Goal: Navigation & Orientation: Find specific page/section

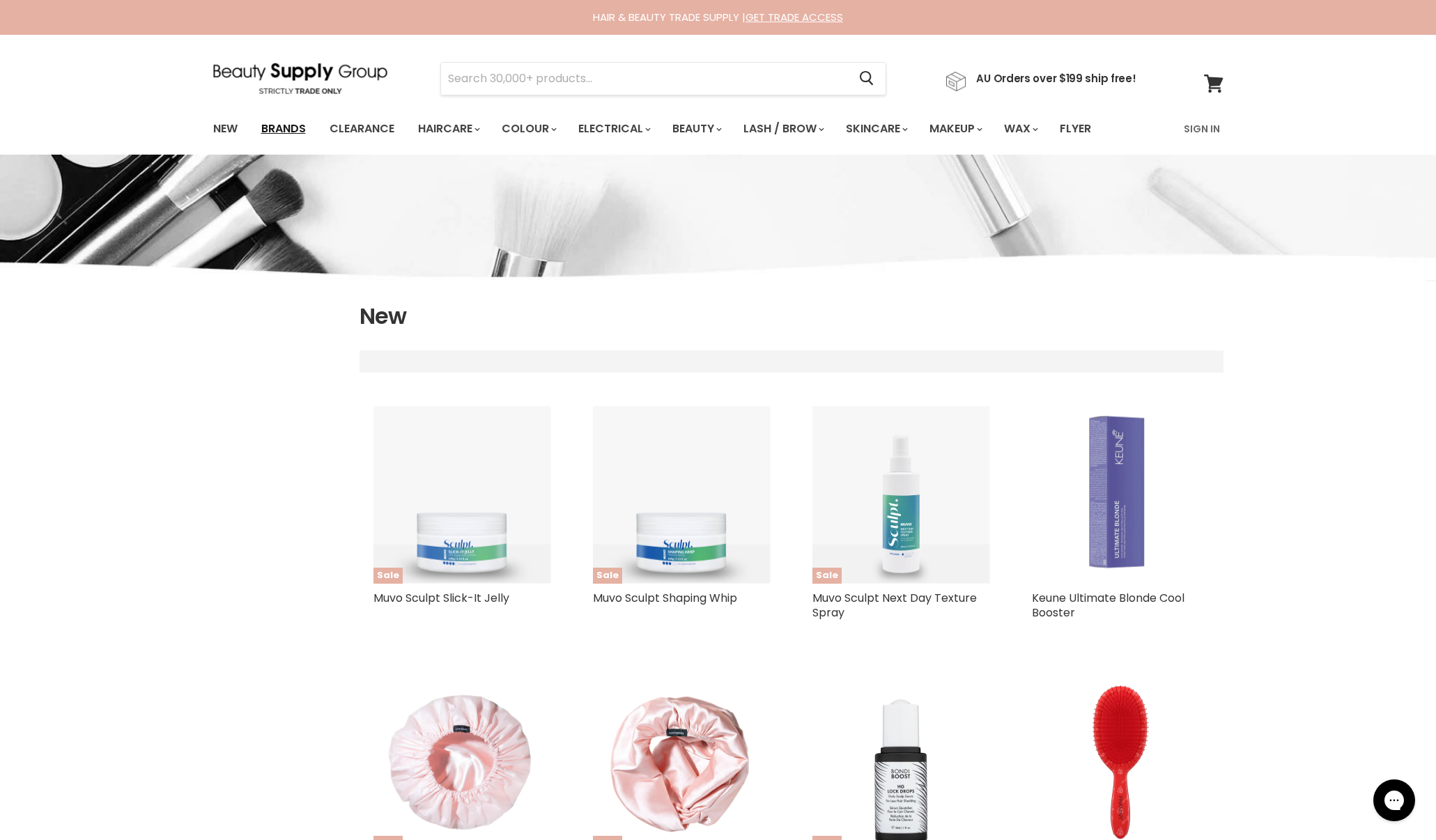
select select "created-descending"
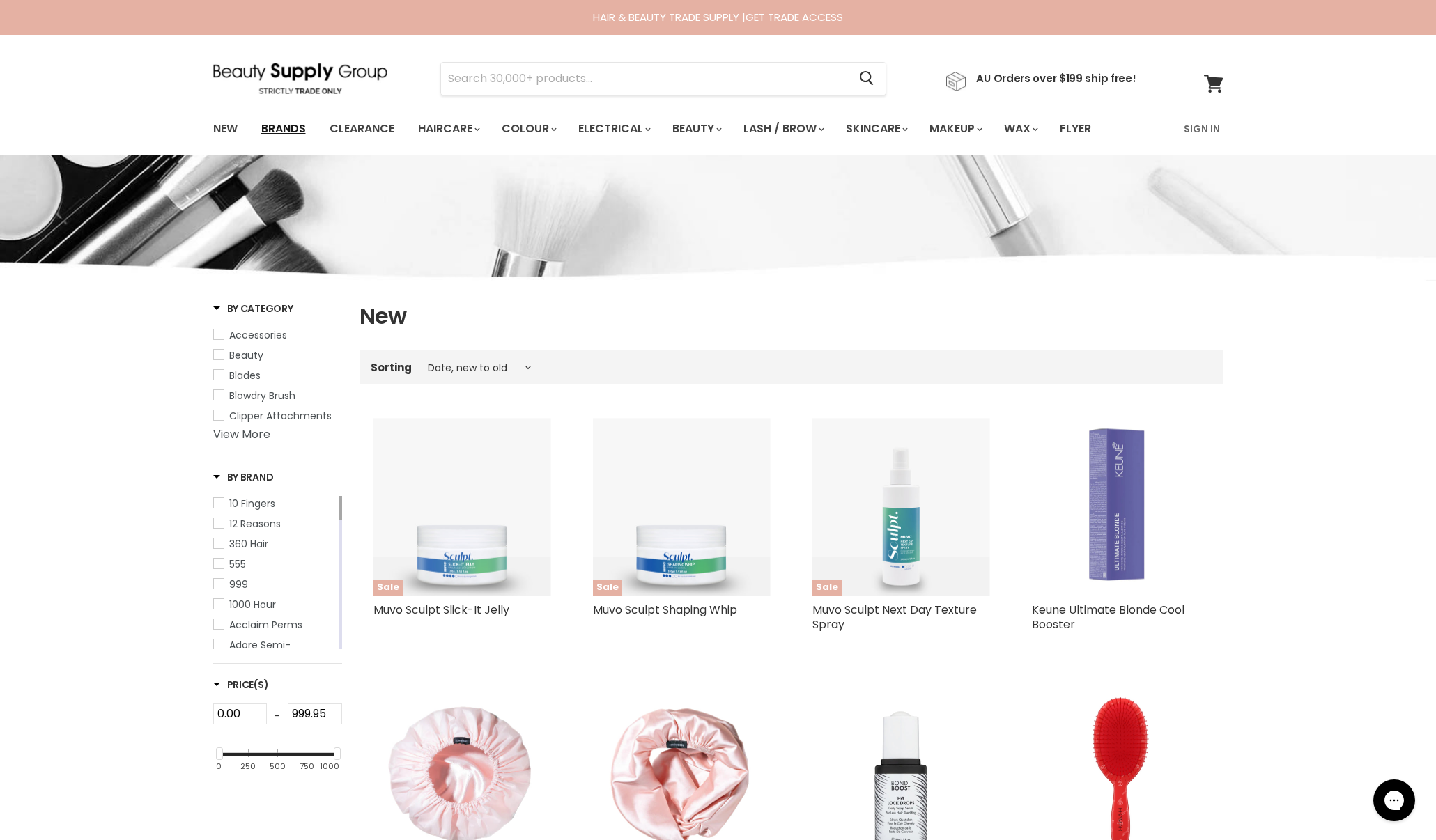
click at [274, 131] on link "Brands" at bounding box center [284, 129] width 66 height 29
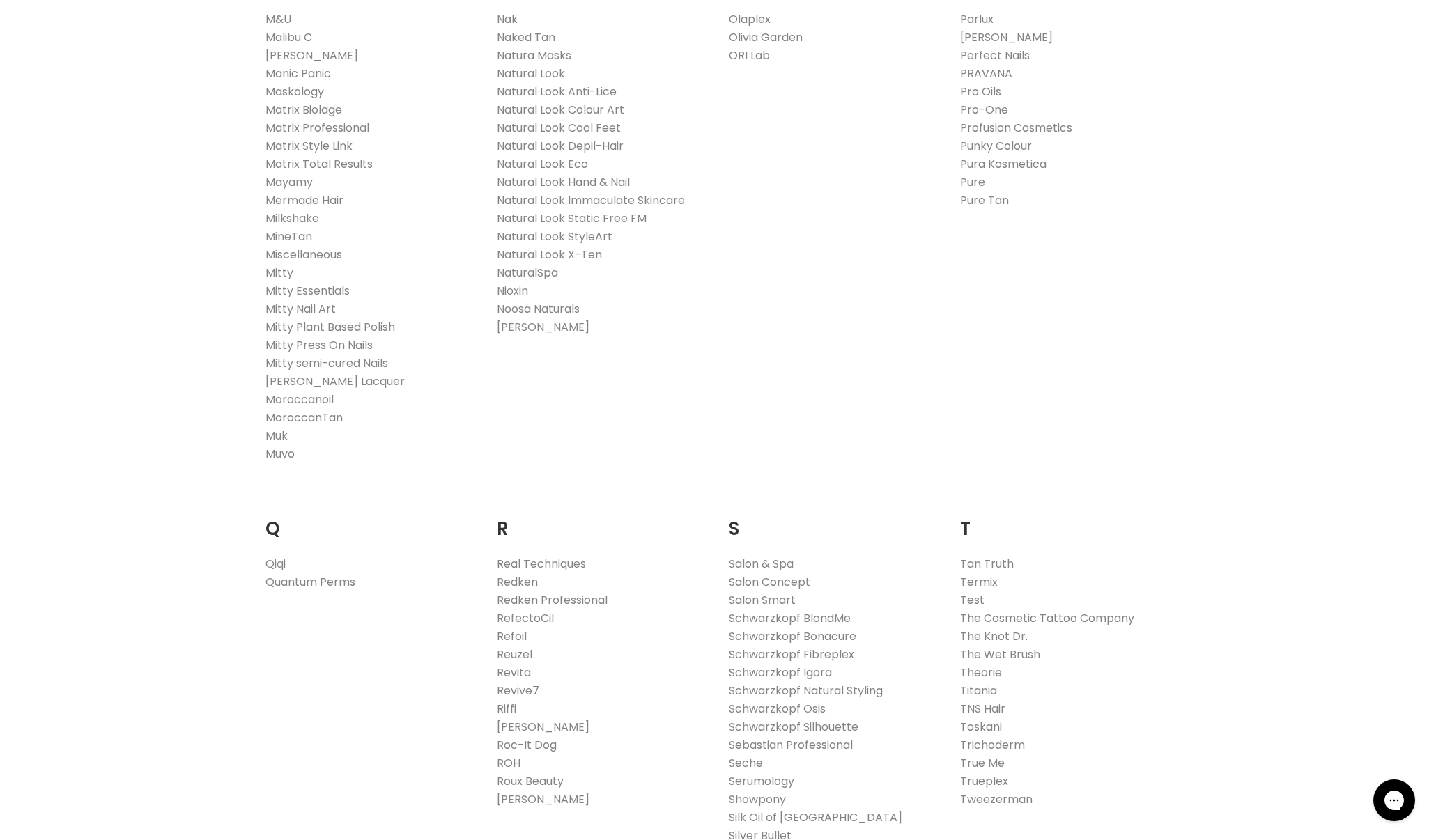
scroll to position [1958, 0]
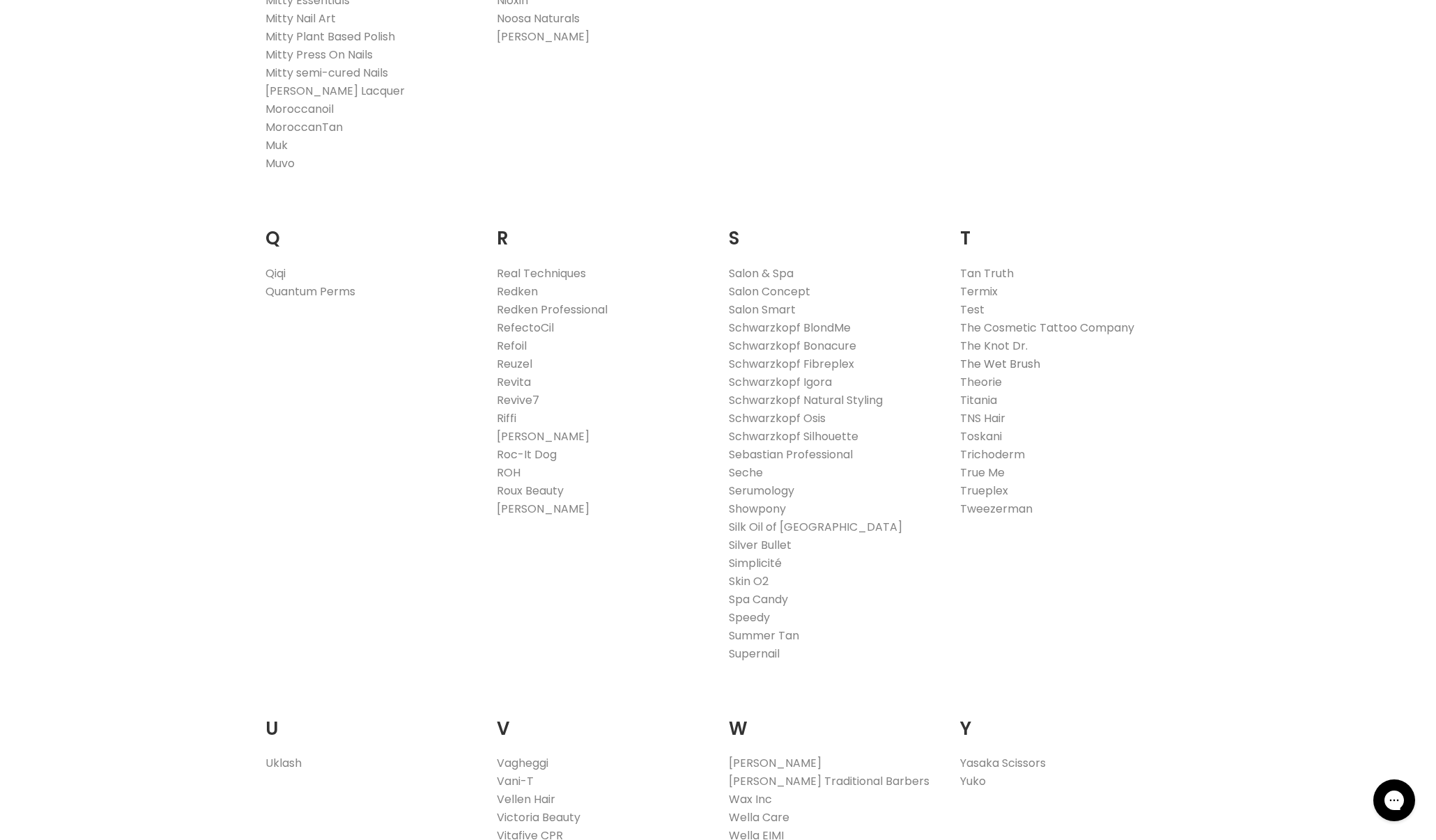
click at [1016, 362] on link "The Wet Brush" at bounding box center [1000, 363] width 80 height 16
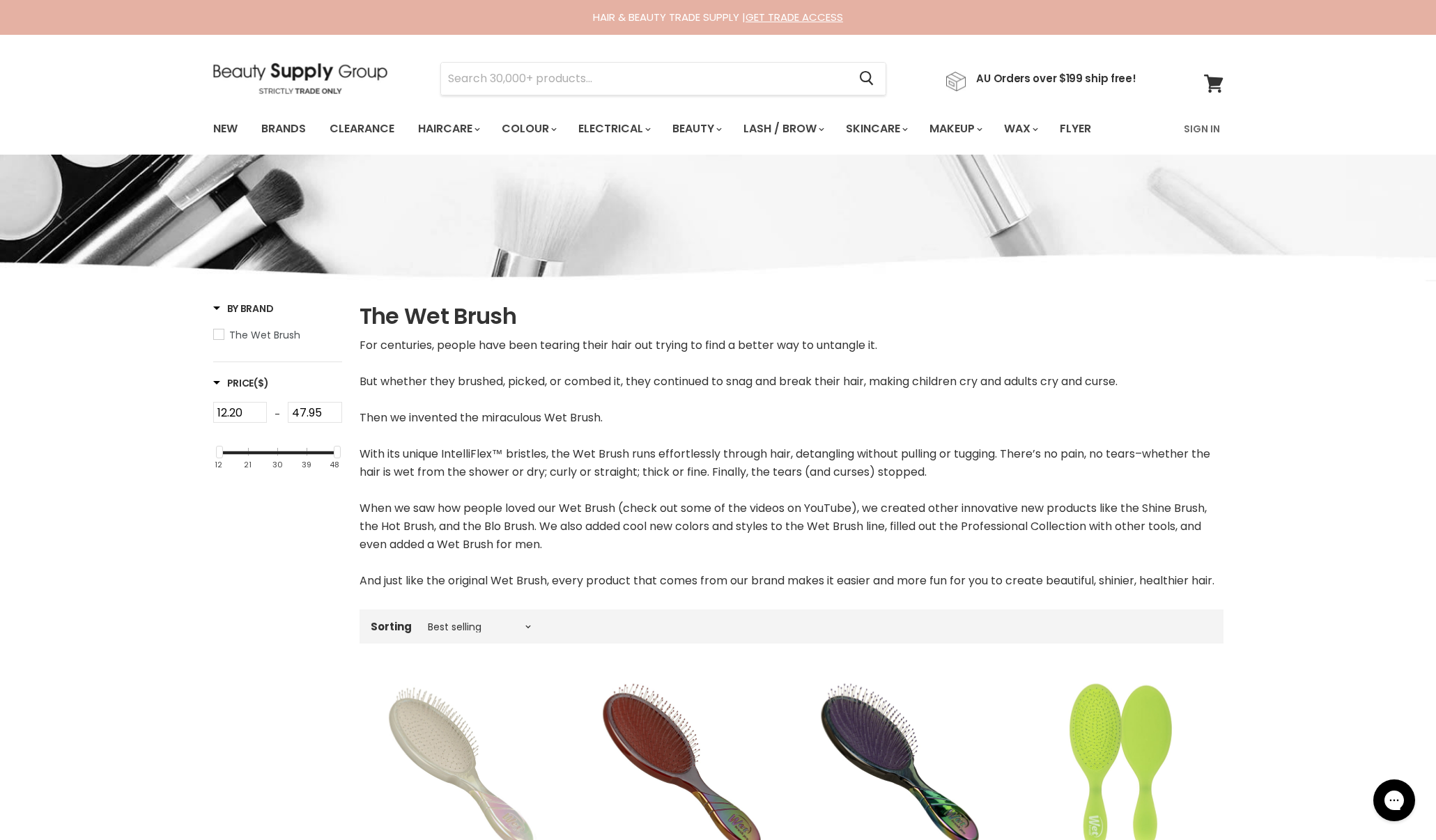
click at [270, 79] on img at bounding box center [299, 78] width 174 height 31
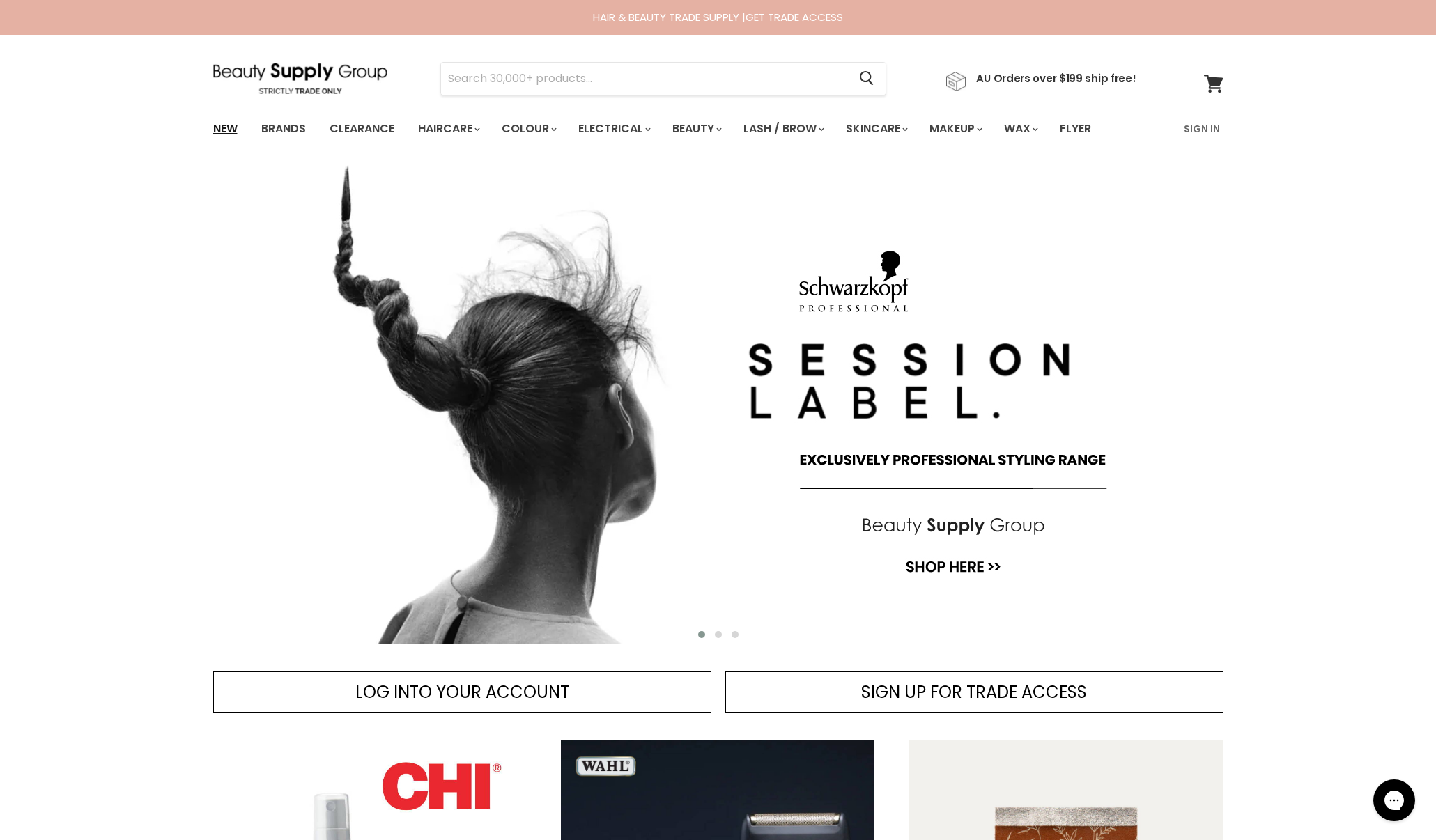
click at [209, 125] on link "New" at bounding box center [225, 129] width 45 height 29
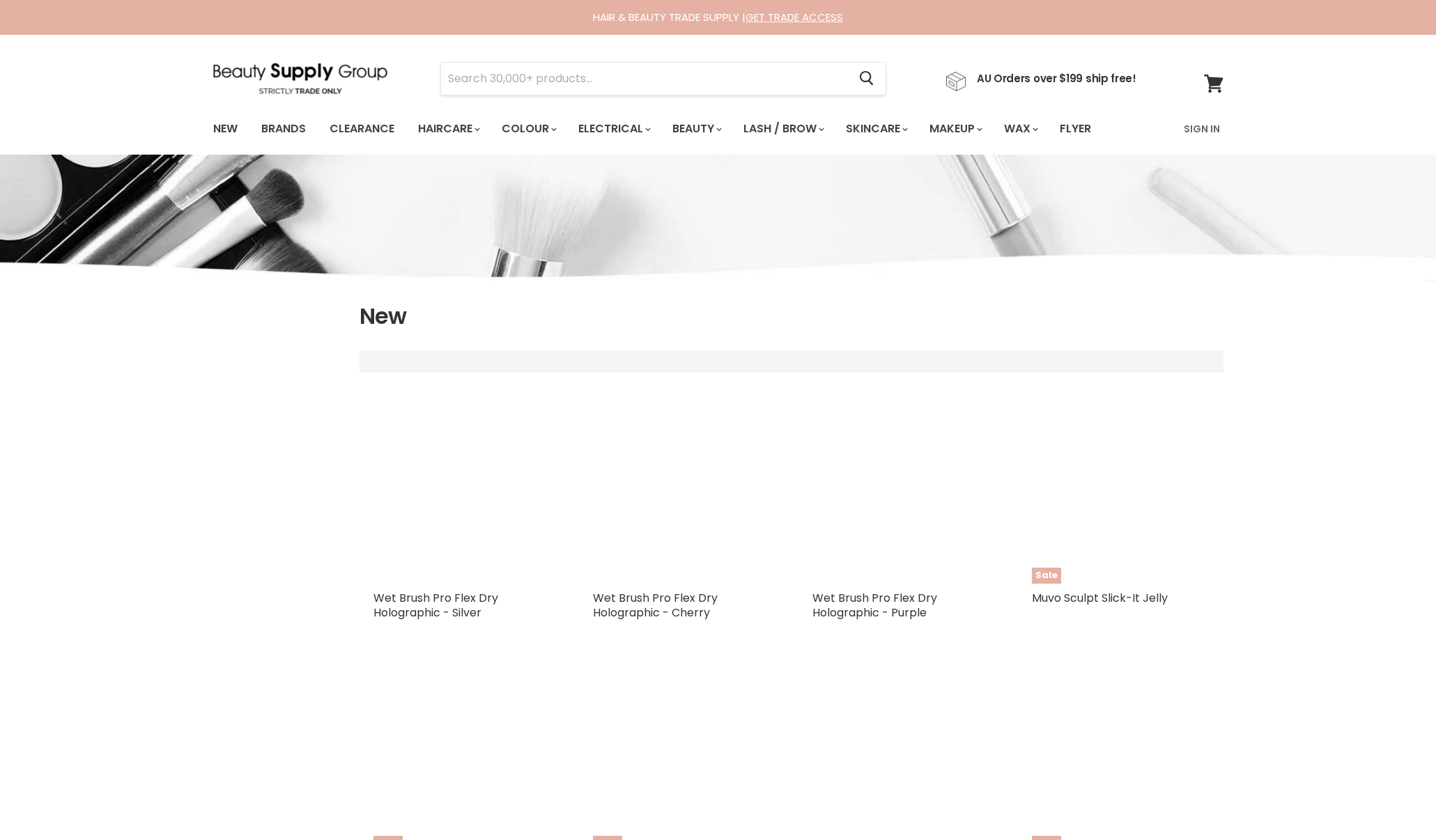
select select "created-descending"
